Goal: Information Seeking & Learning: Learn about a topic

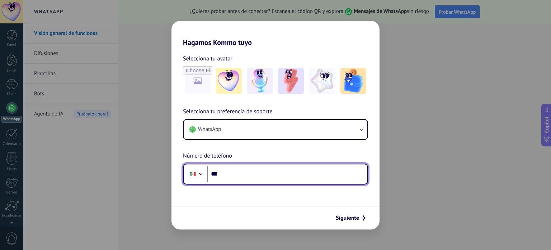
click at [241, 179] on input "***" at bounding box center [287, 173] width 160 height 17
type input "***"
